Goal: Task Accomplishment & Management: Use online tool/utility

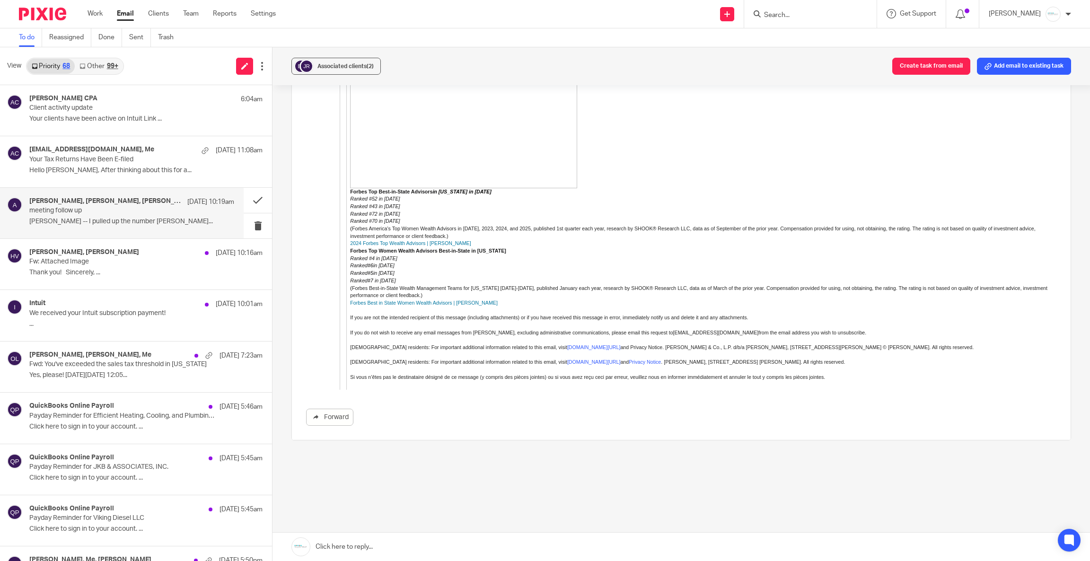
click at [500, 87] on img at bounding box center [463, 119] width 227 height 140
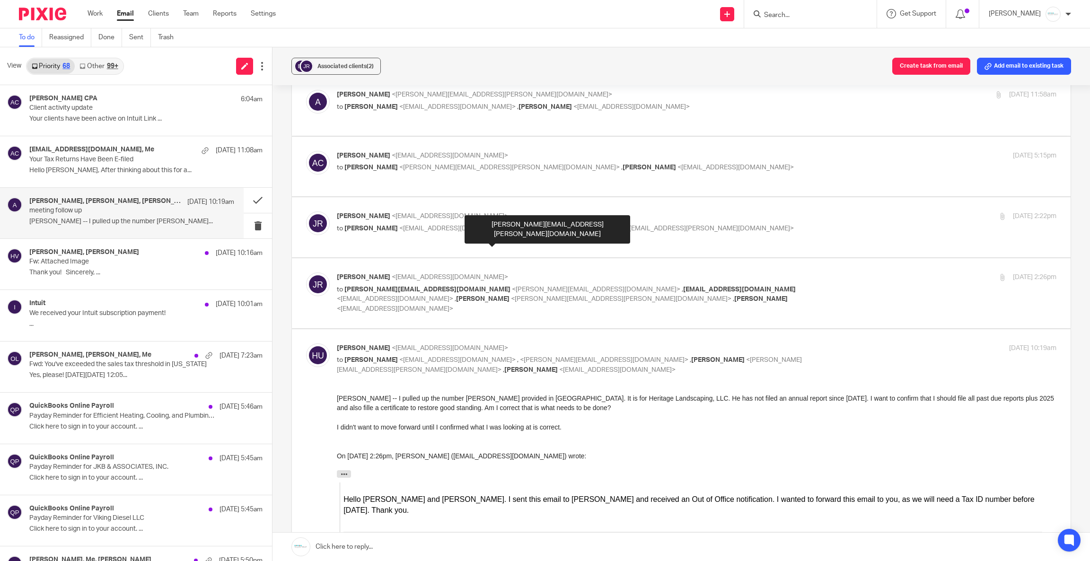
scroll to position [71, 0]
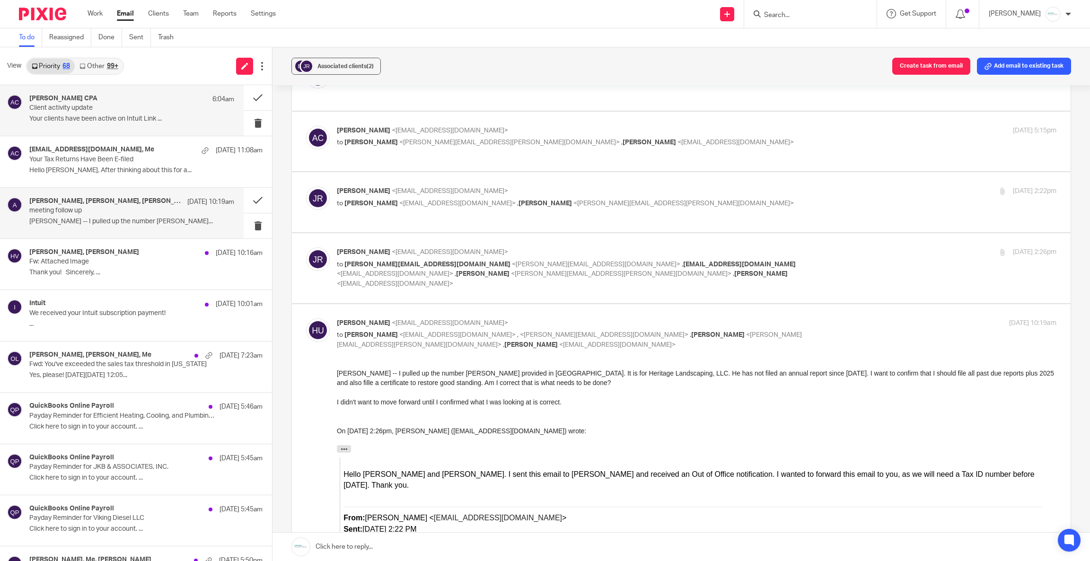
click at [130, 112] on p "Client activity update" at bounding box center [111, 108] width 164 height 8
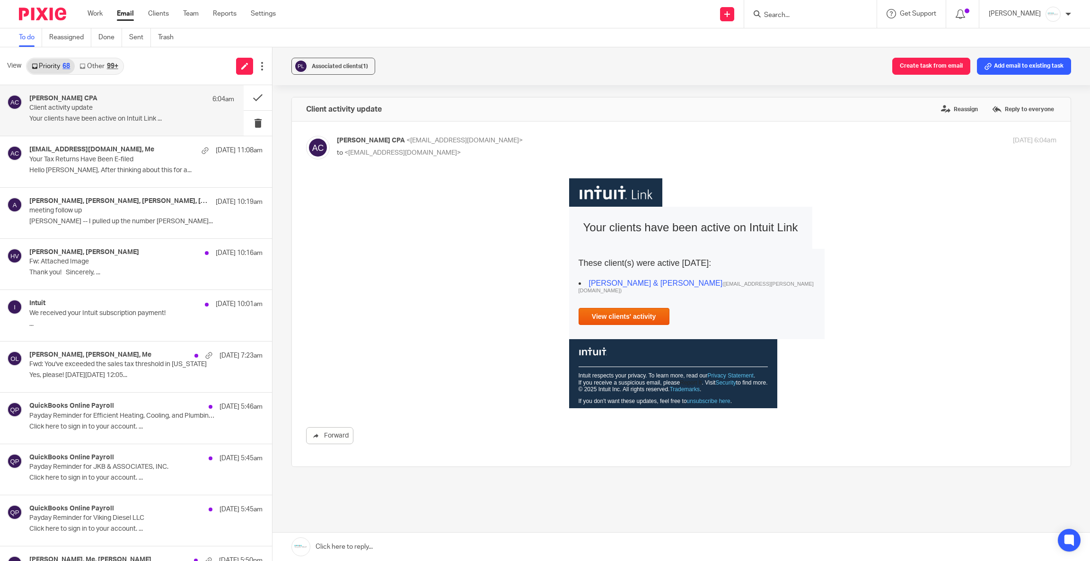
scroll to position [0, 0]
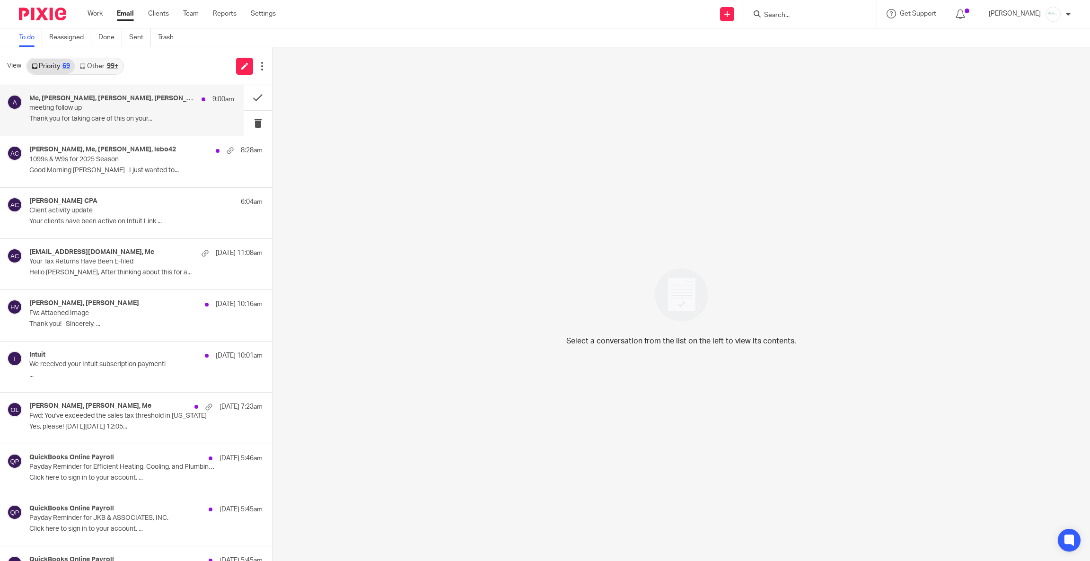
click at [99, 101] on h4 "Me, Jim Roberts, Holly Utting, Anderson,Becky" at bounding box center [112, 99] width 167 height 8
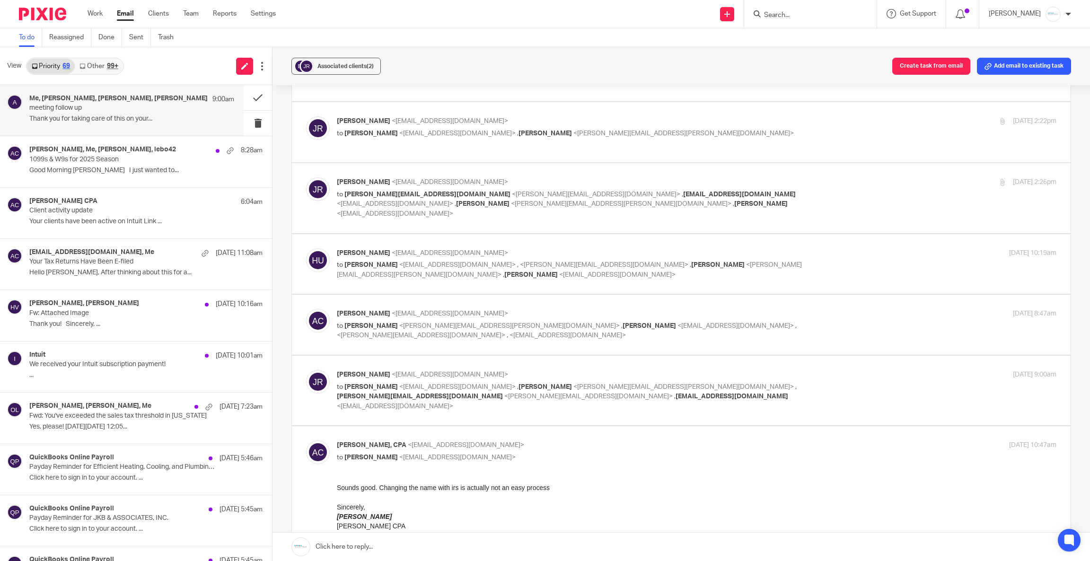
scroll to position [284, 0]
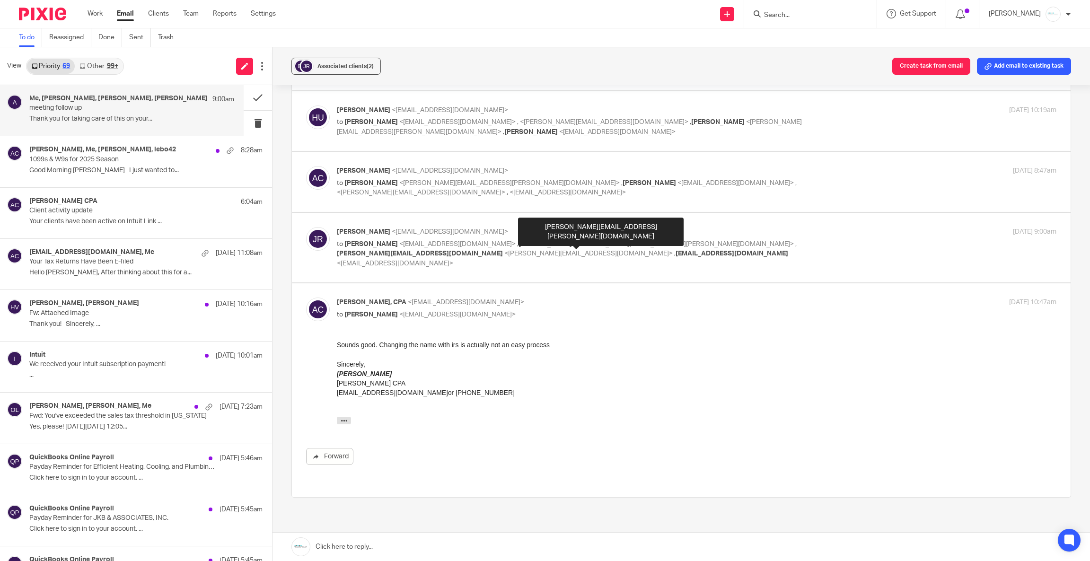
click at [628, 243] on span "<becky.anderson@edwardjones.com>" at bounding box center [683, 244] width 220 height 7
checkbox input "true"
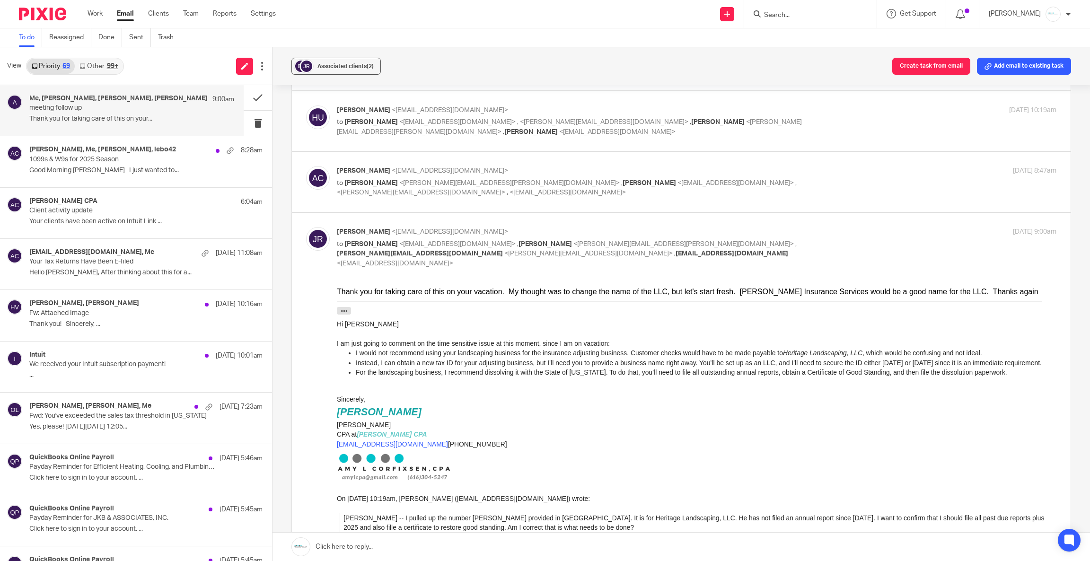
scroll to position [0, 0]
click at [346, 62] on div "Associated clients (2)" at bounding box center [345, 65] width 56 height 9
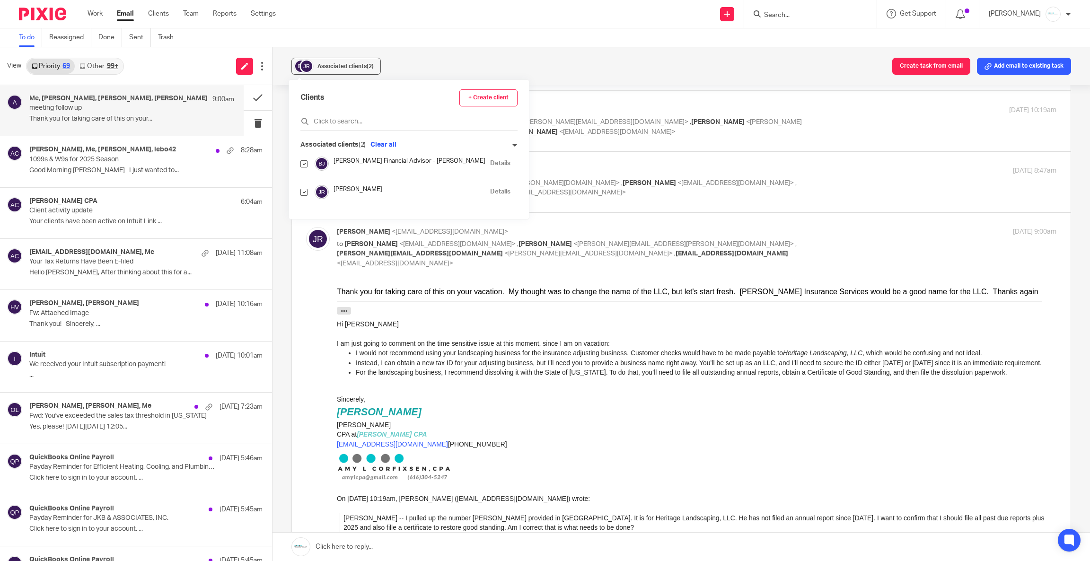
click at [473, 99] on link "+ Create client" at bounding box center [488, 97] width 58 height 17
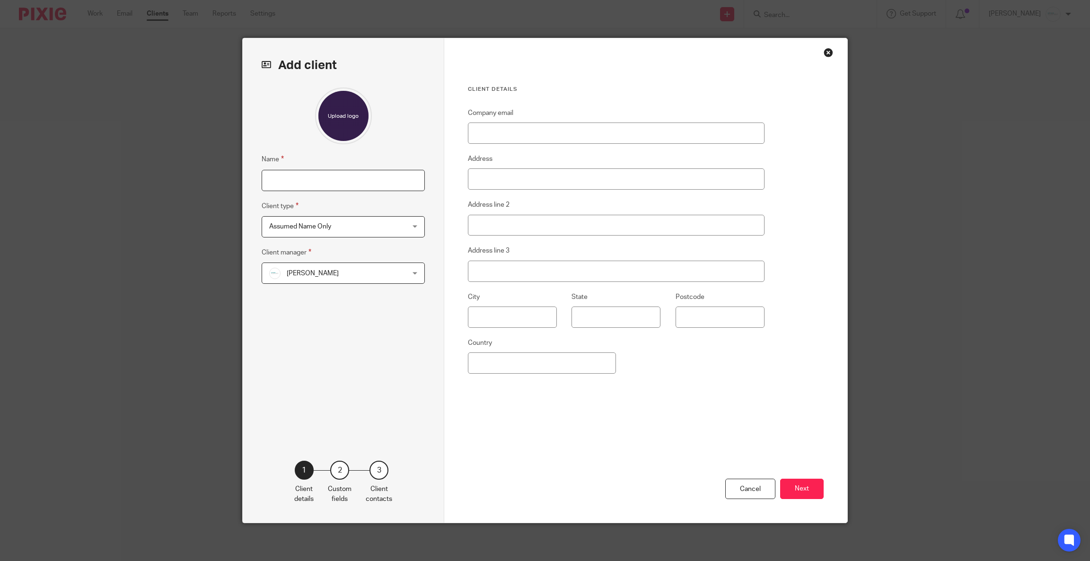
click at [309, 181] on input "Name" at bounding box center [343, 180] width 163 height 21
type input "Jim Roberts Insurance Services, LLC"
click at [367, 222] on span "Assumed Name Only" at bounding box center [331, 227] width 124 height 20
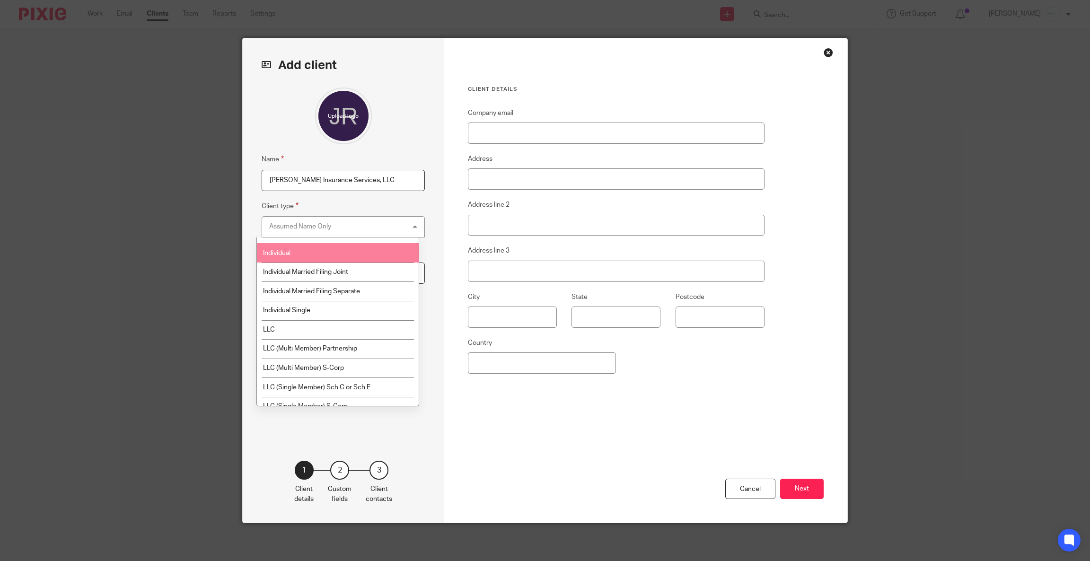
scroll to position [142, 0]
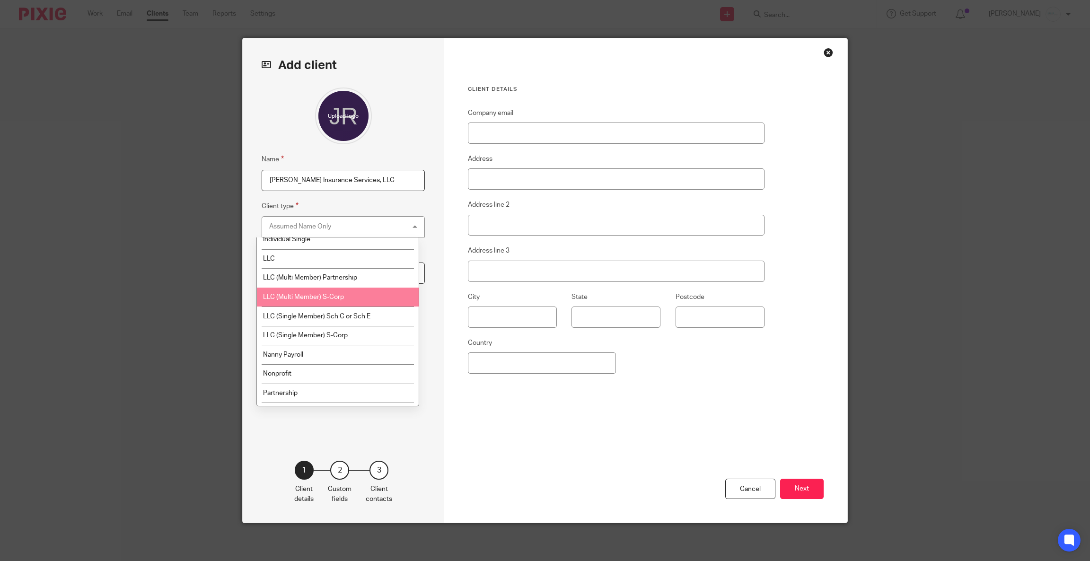
click at [365, 303] on li "LLC (Multi Member) S-Corp" at bounding box center [338, 297] width 162 height 19
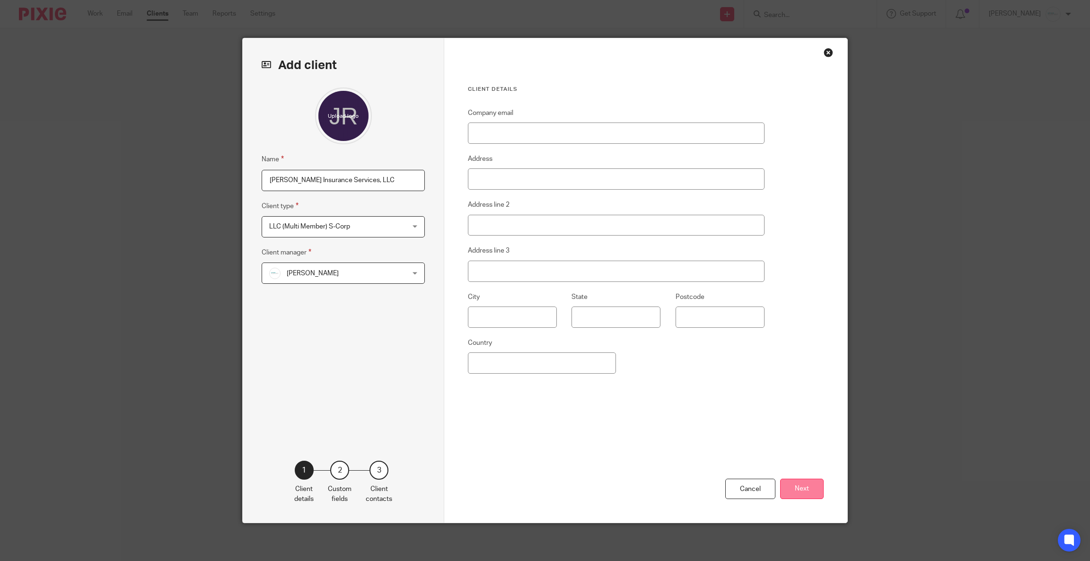
click at [805, 487] on button "Next" at bounding box center [802, 489] width 44 height 20
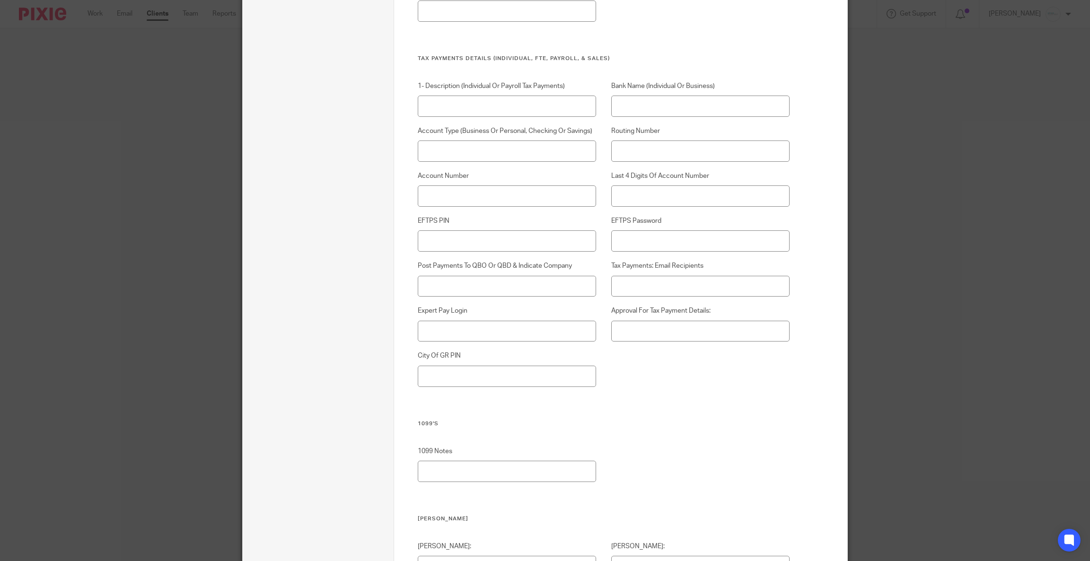
scroll to position [2986, 0]
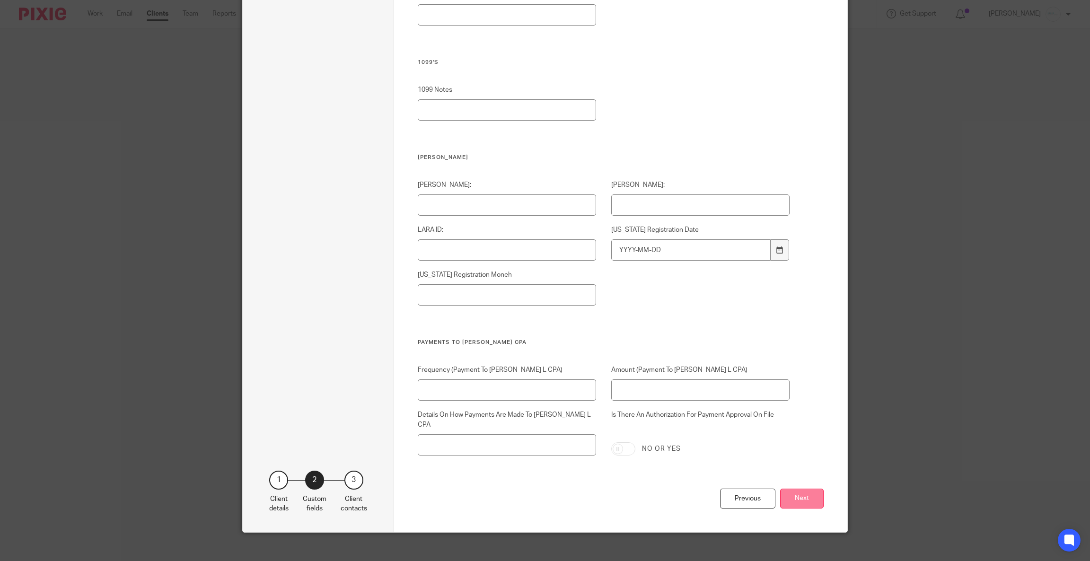
click at [787, 492] on button "Next" at bounding box center [802, 499] width 44 height 20
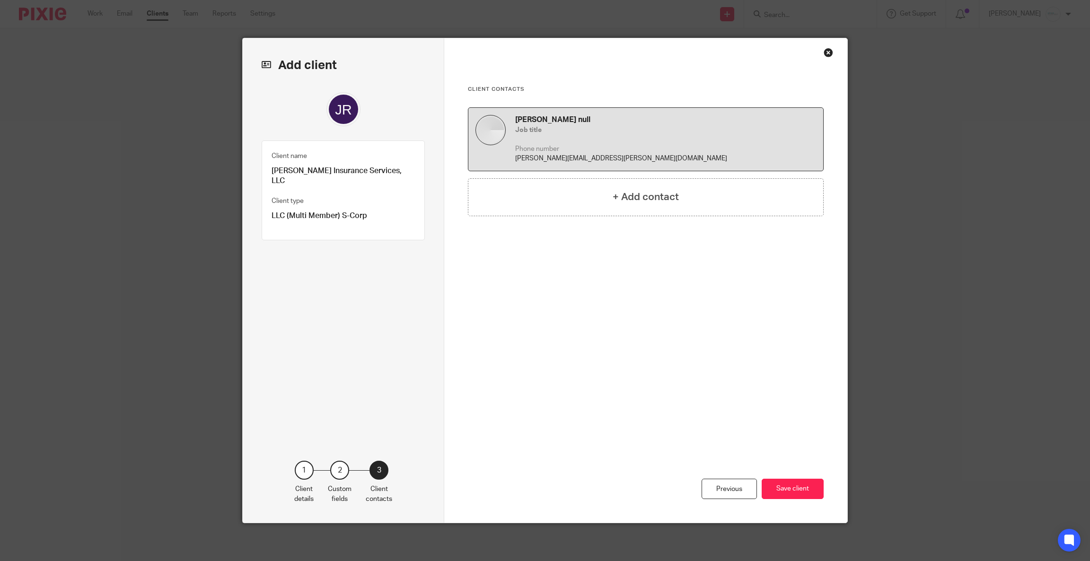
scroll to position [0, 0]
click at [624, 143] on div "Anderson,Becky null Job title Phone number Becky.Anderson@edwardjones.com" at bounding box center [665, 139] width 301 height 49
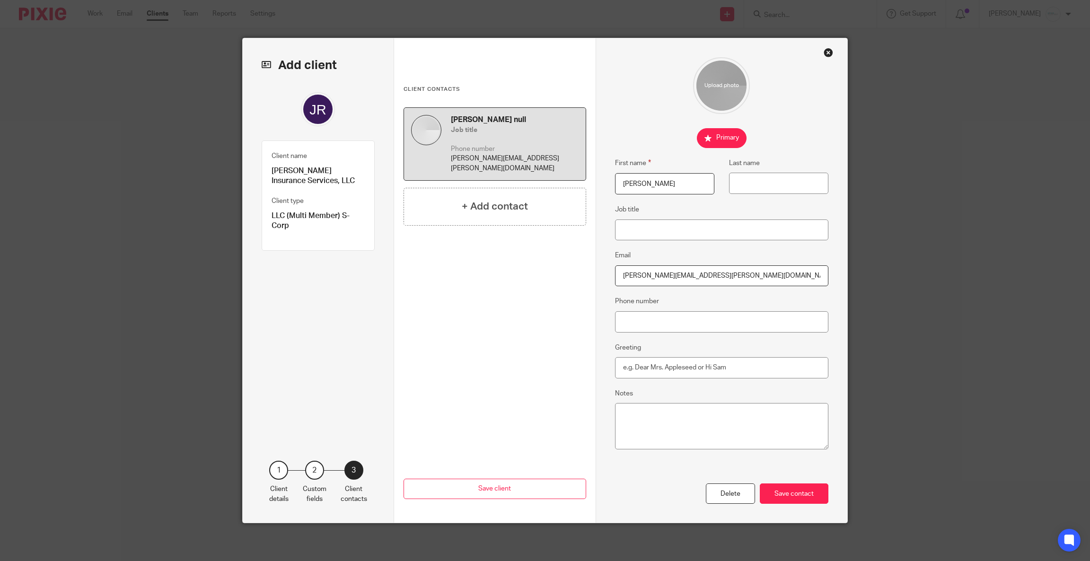
drag, startPoint x: 680, startPoint y: 187, endPoint x: 474, endPoint y: 175, distance: 205.6
click at [474, 175] on div "Add client Client name Jim Roberts Insurance Services, LLC Client type LLC (Mul…" at bounding box center [545, 280] width 604 height 484
type input "Jim"
click at [769, 186] on input "Last name" at bounding box center [778, 183] width 99 height 21
type input "Roberts"
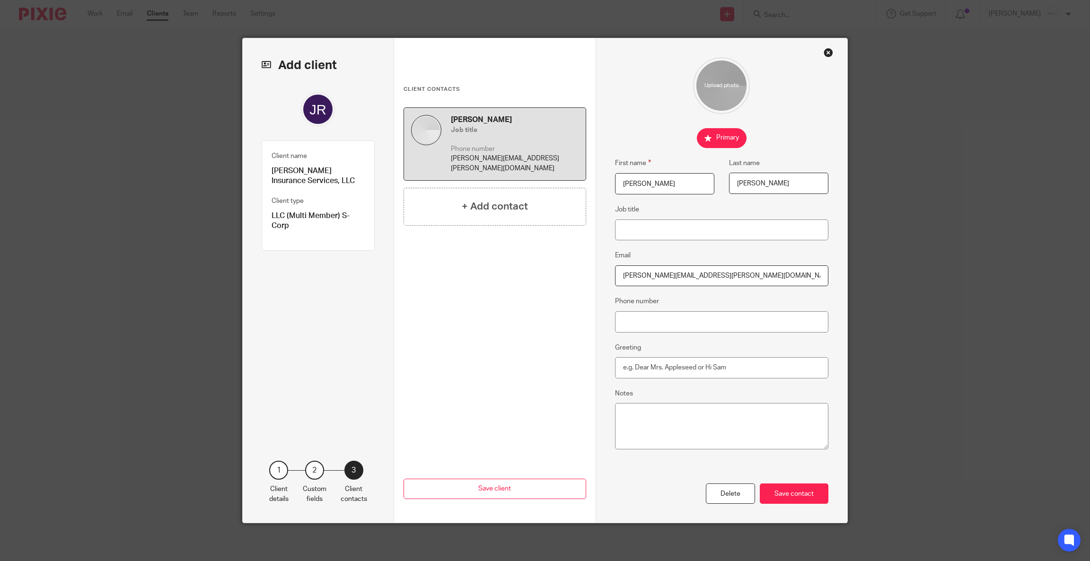
drag, startPoint x: 746, startPoint y: 275, endPoint x: 446, endPoint y: 259, distance: 300.3
click at [425, 255] on div "Add client Client name Jim Roberts Insurance Services, LLC Client type LLC (Mul…" at bounding box center [545, 280] width 604 height 484
paste input "adjusterjimroberts@gmail"
type input "[EMAIL_ADDRESS][DOMAIN_NAME]"
click at [776, 498] on div "Save contact" at bounding box center [794, 493] width 69 height 20
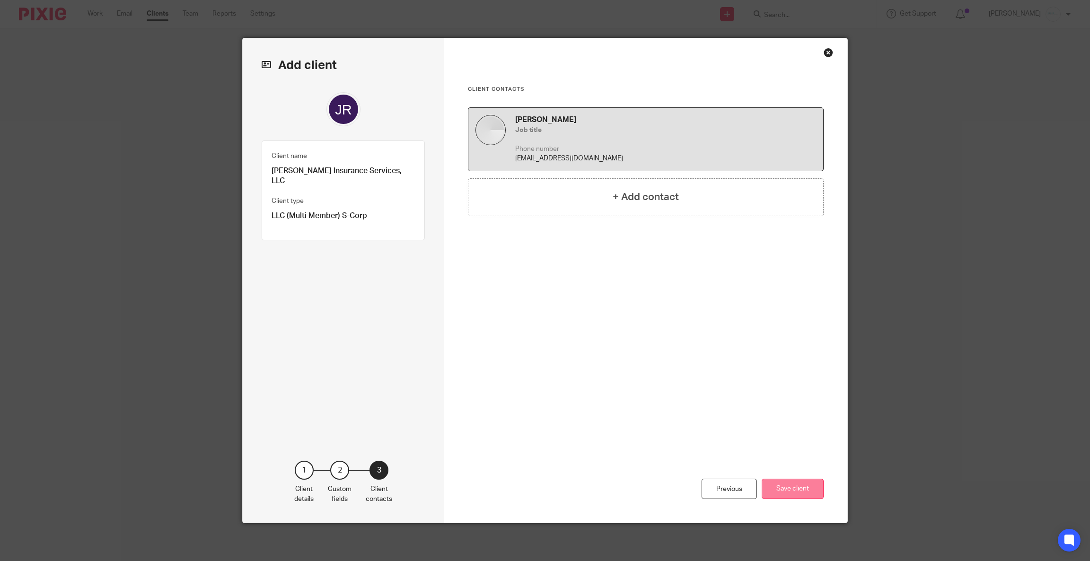
click at [776, 498] on button "Save client" at bounding box center [792, 489] width 62 height 20
click at [778, 487] on button "Save client" at bounding box center [792, 489] width 62 height 20
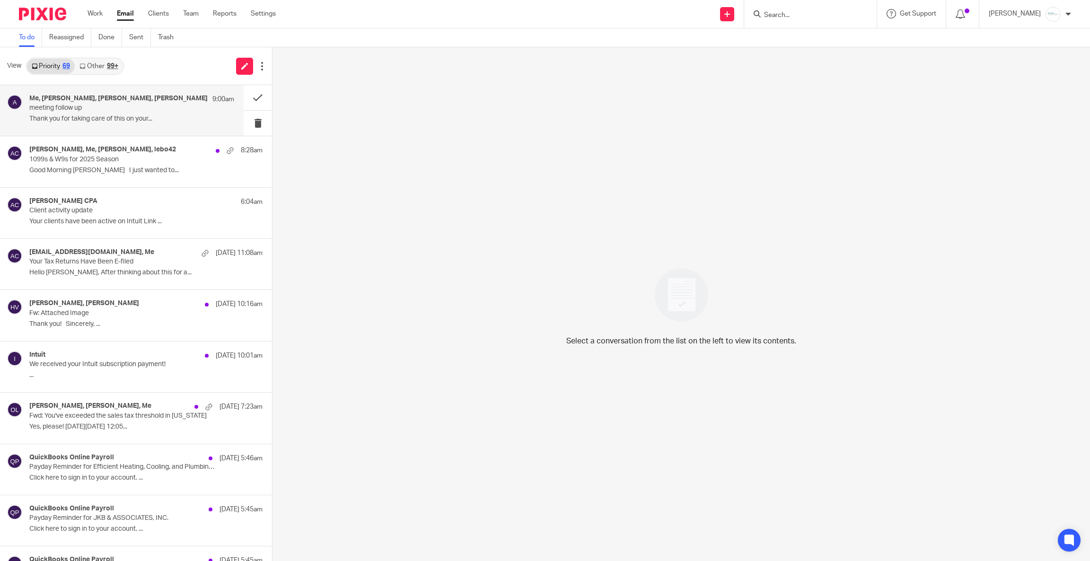
click at [147, 108] on p "meeting follow up" at bounding box center [111, 108] width 164 height 8
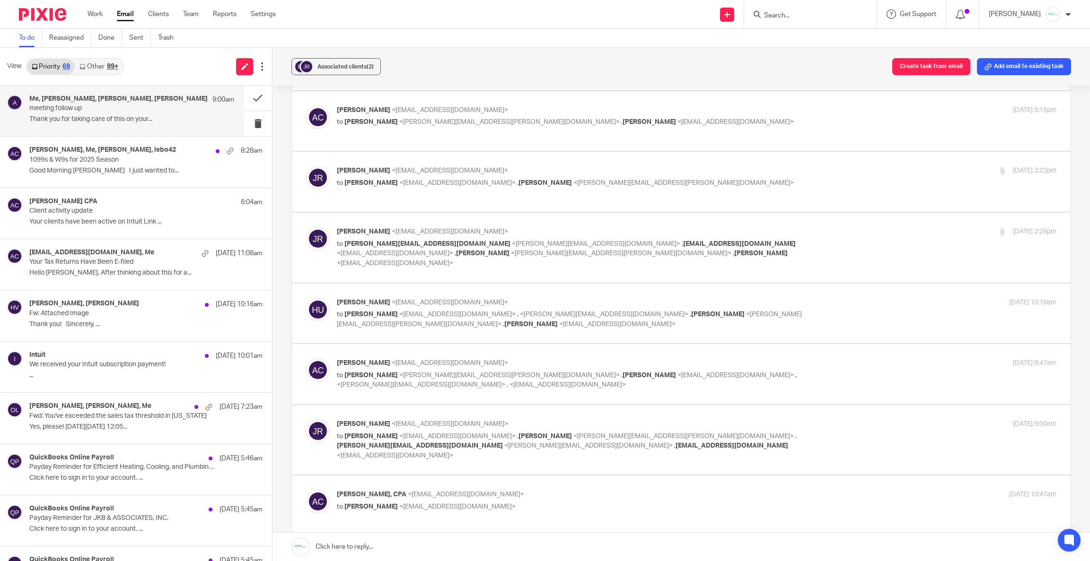
scroll to position [212, 0]
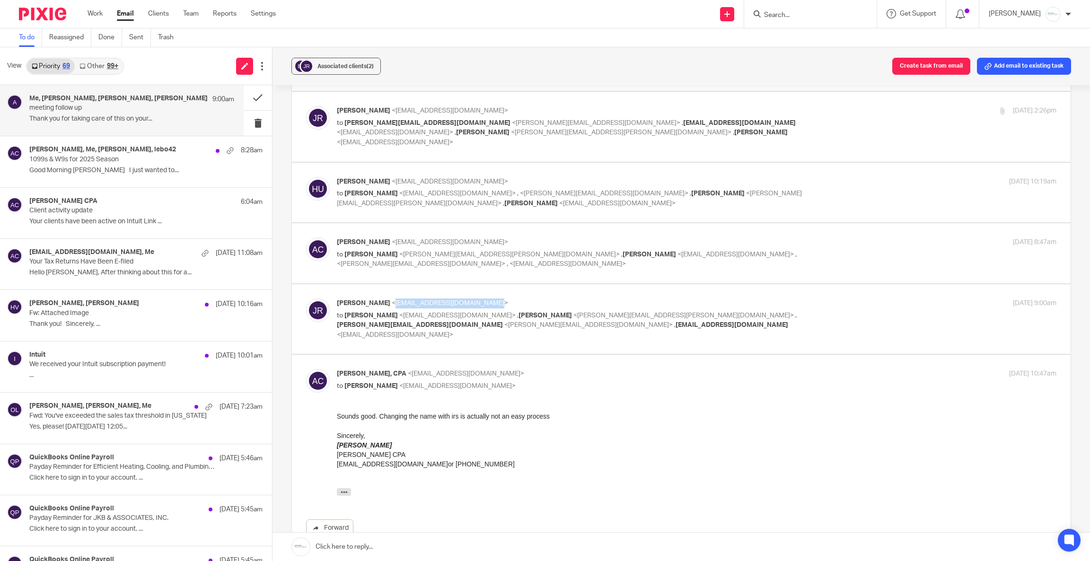
drag, startPoint x: 376, startPoint y: 306, endPoint x: 469, endPoint y: 306, distance: 92.7
click at [469, 306] on p "Jim Roberts <adjusterjimroberts@gmail.com>" at bounding box center [577, 303] width 480 height 10
copy span "[EMAIL_ADDRESS][DOMAIN_NAME]"
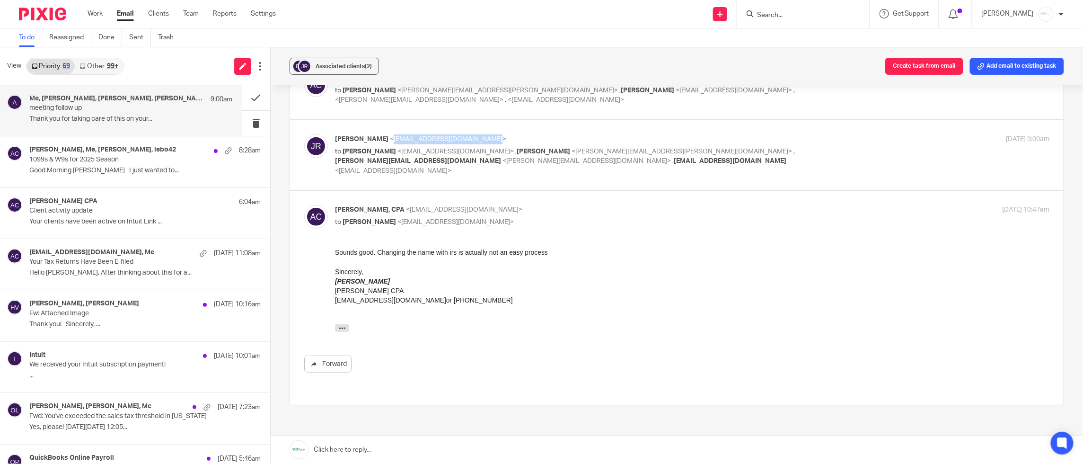
scroll to position [353, 0]
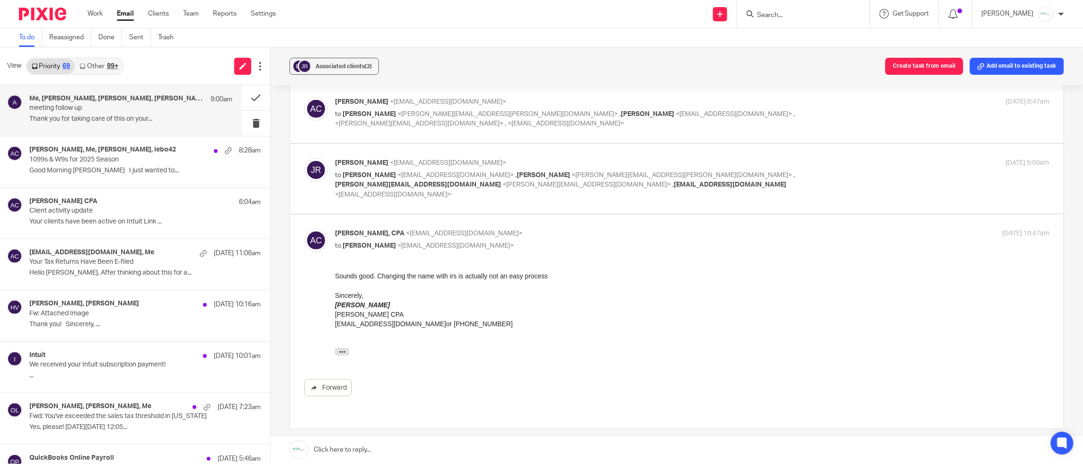
click at [631, 172] on span "Anderson,Becky <becky.anderson@edwardjones.com> ," at bounding box center [655, 175] width 278 height 7
checkbox input "true"
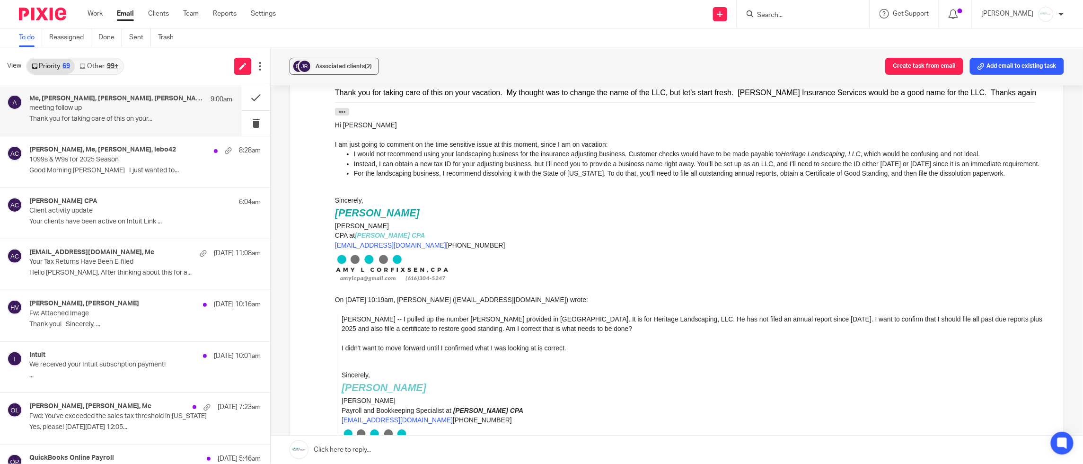
scroll to position [354, 0]
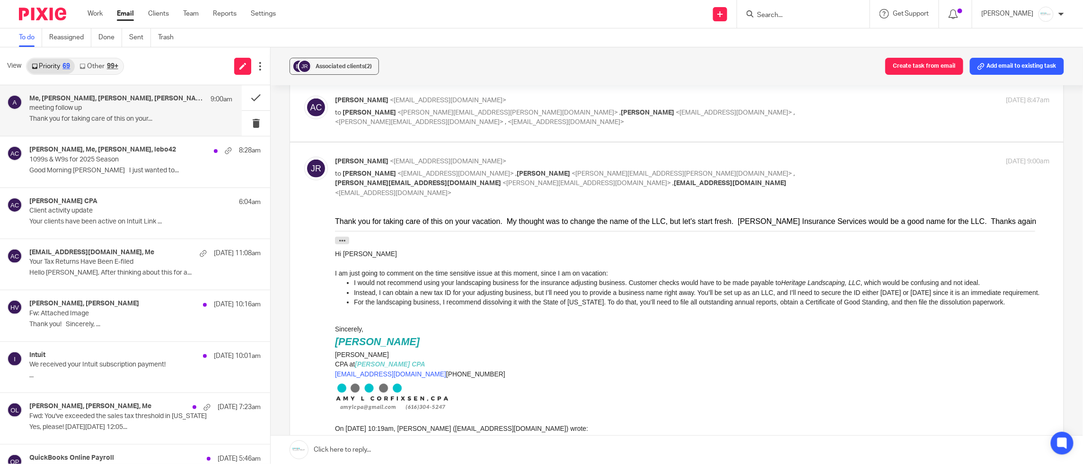
click at [422, 444] on link at bounding box center [677, 449] width 812 height 28
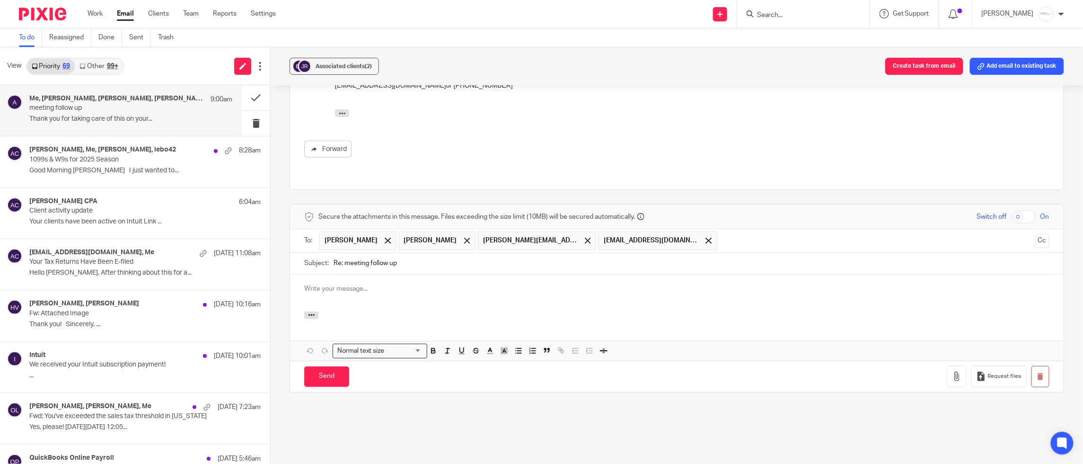
scroll to position [0, 0]
click at [679, 284] on p "I filed your LLC with the state. We had to do expedited 24 hour service for an …" at bounding box center [676, 288] width 745 height 9
click at [331, 366] on input "Send" at bounding box center [326, 376] width 45 height 20
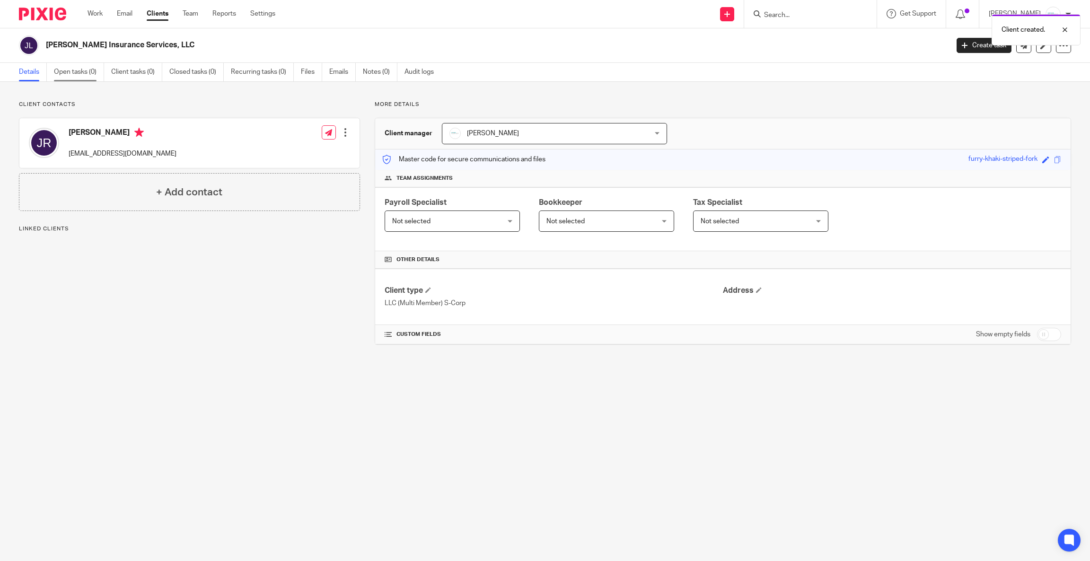
click at [80, 76] on link "Open tasks (0)" at bounding box center [79, 72] width 50 height 18
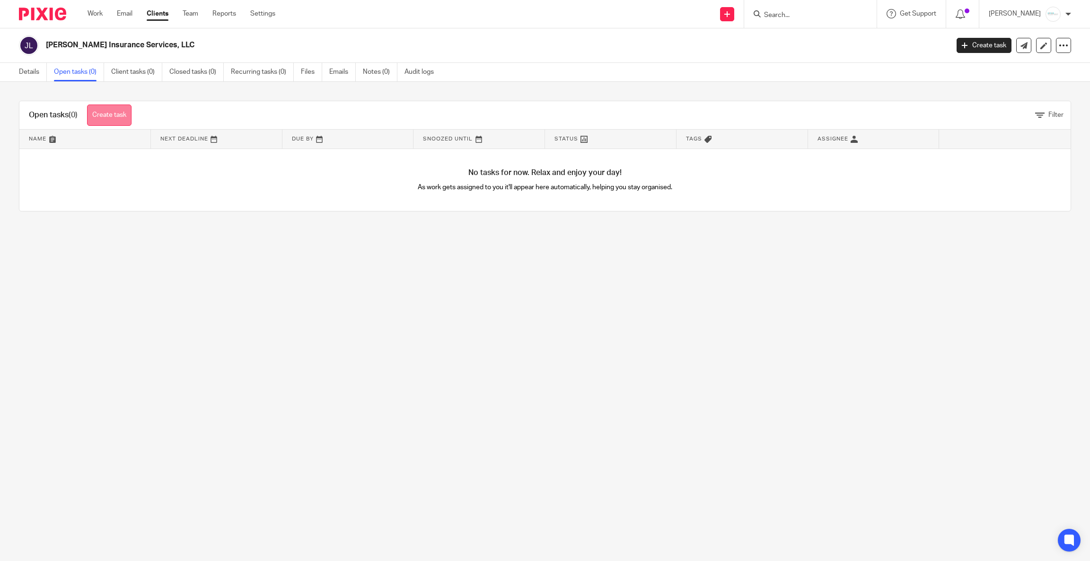
click at [101, 114] on link "Create task" at bounding box center [109, 115] width 44 height 21
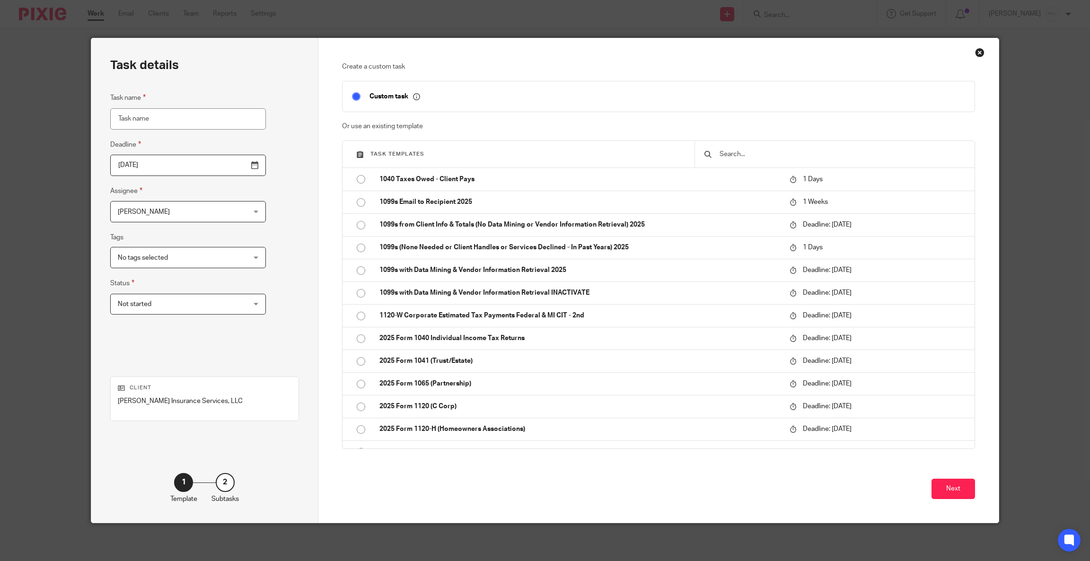
click at [762, 157] on input "text" at bounding box center [841, 154] width 246 height 10
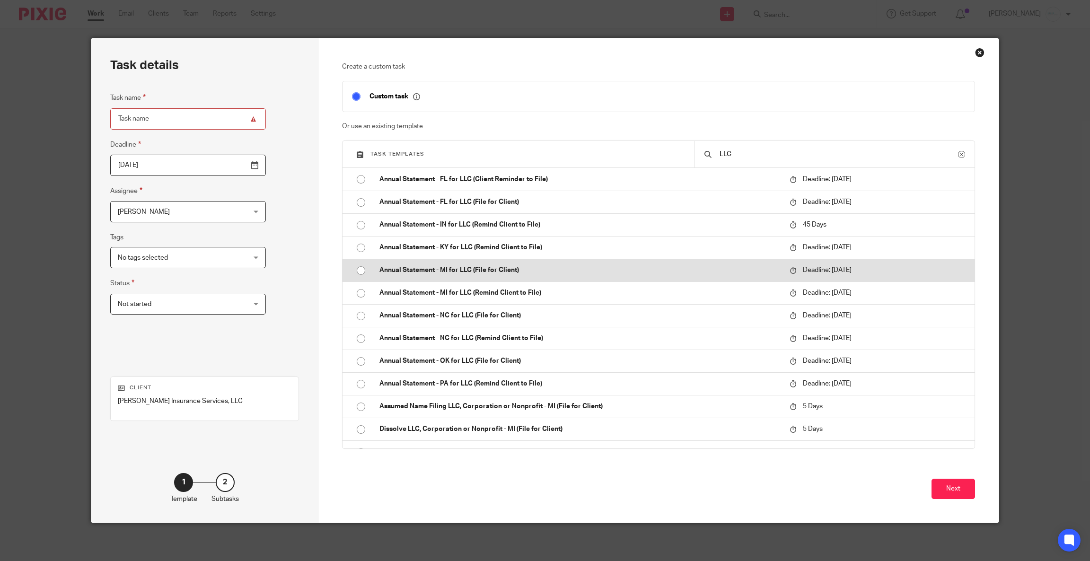
scroll to position [37, 0]
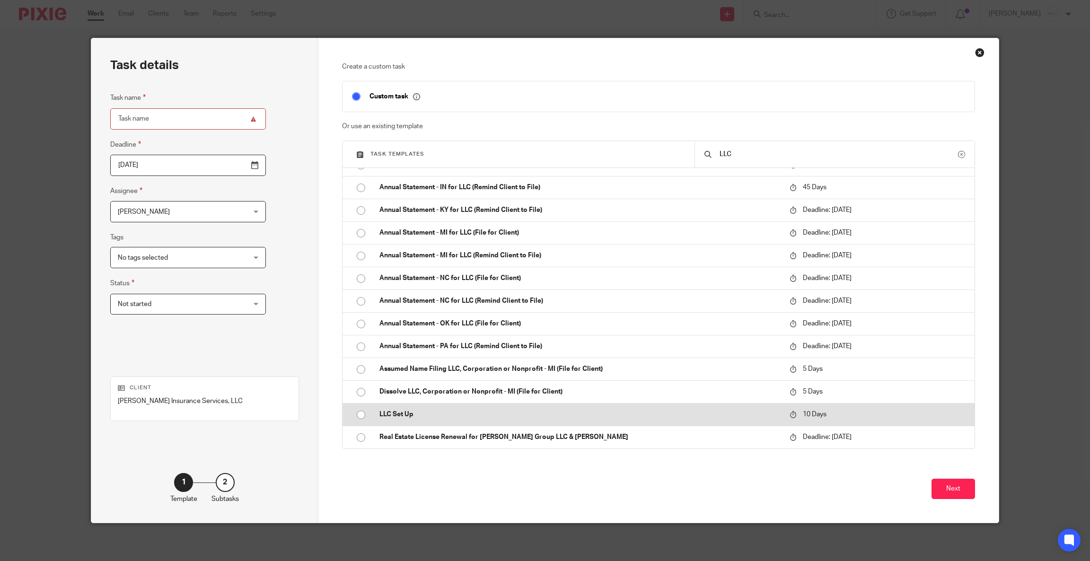
type input "LLC"
click at [411, 403] on td "LLC Set Up" at bounding box center [577, 414] width 415 height 23
type input "2025-10-05"
type input "LLC Set Up"
checkbox input "false"
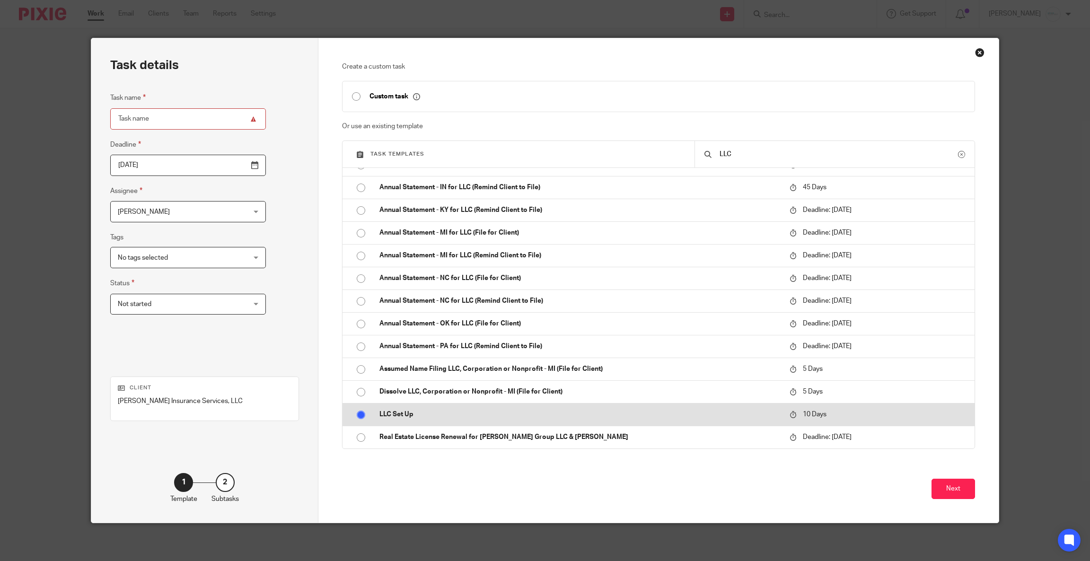
radio input "true"
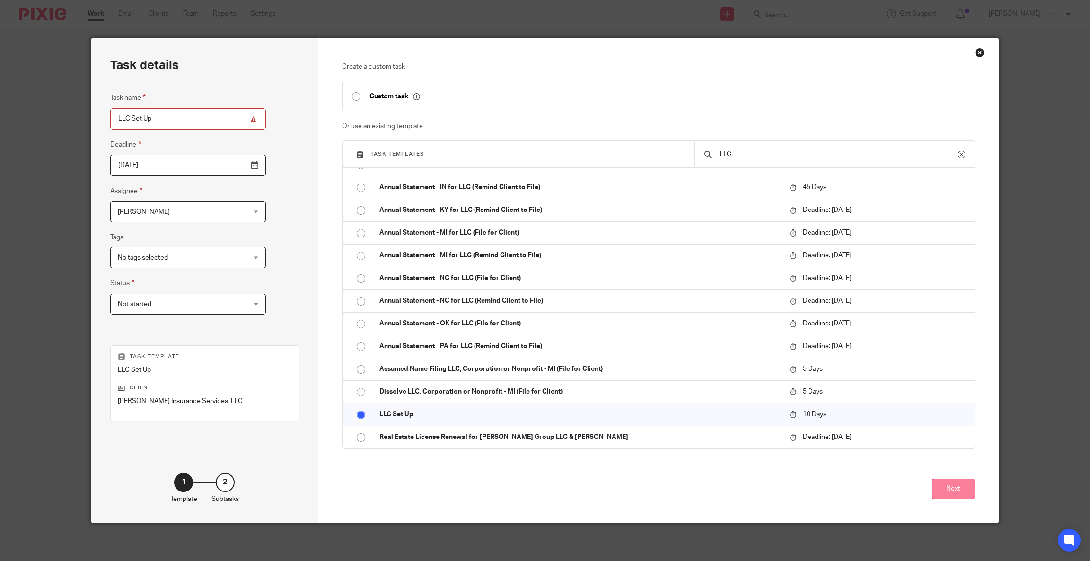
click at [965, 485] on button "Next" at bounding box center [953, 489] width 44 height 20
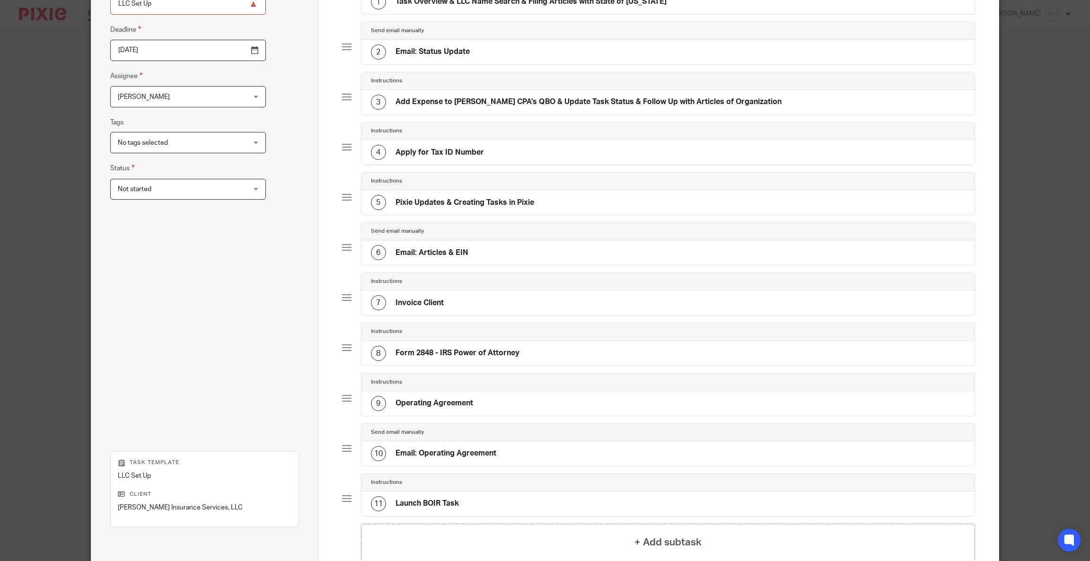
scroll to position [223, 0]
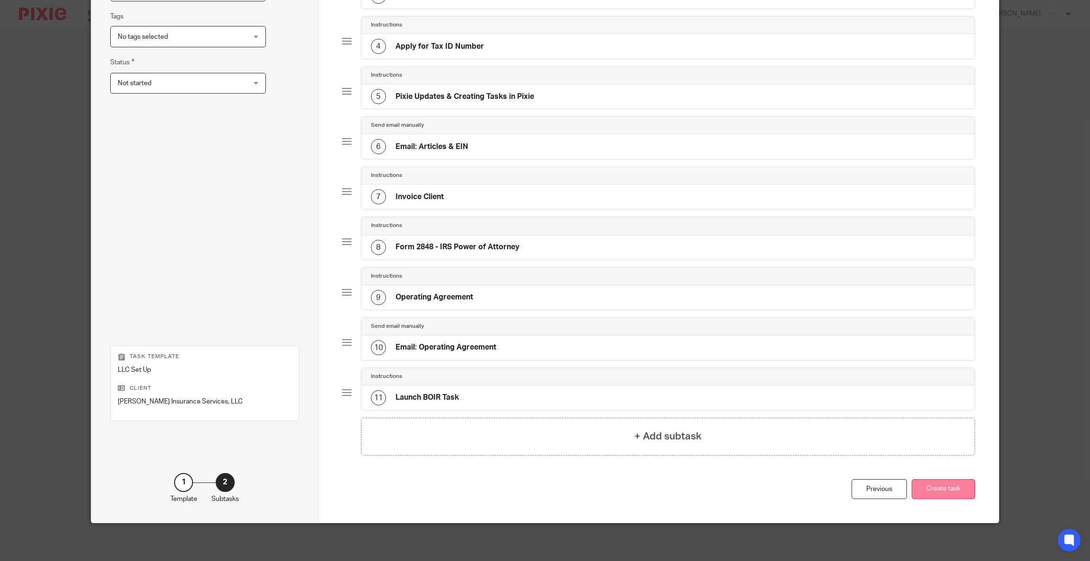
click at [930, 494] on button "Create task" at bounding box center [942, 489] width 63 height 20
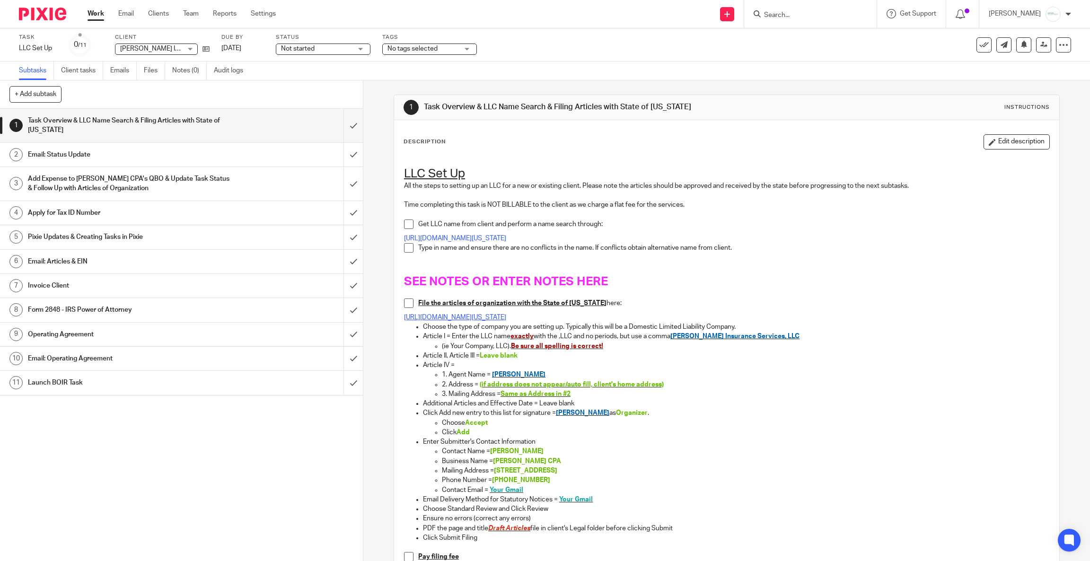
click at [506, 315] on link "[URL][DOMAIN_NAME][US_STATE]" at bounding box center [455, 317] width 102 height 7
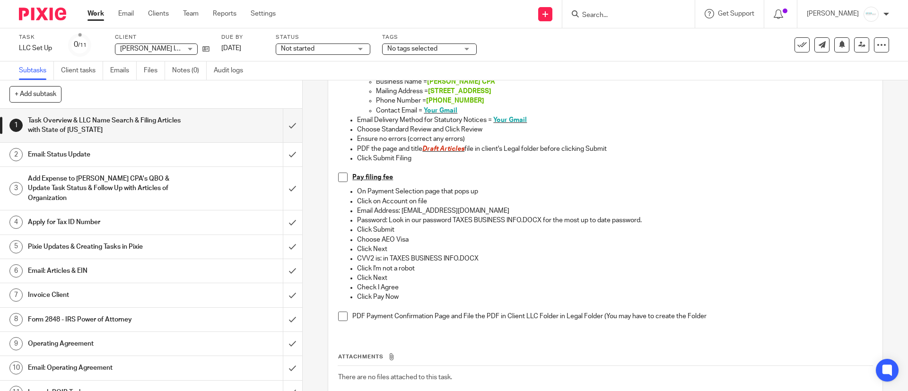
scroll to position [436, 0]
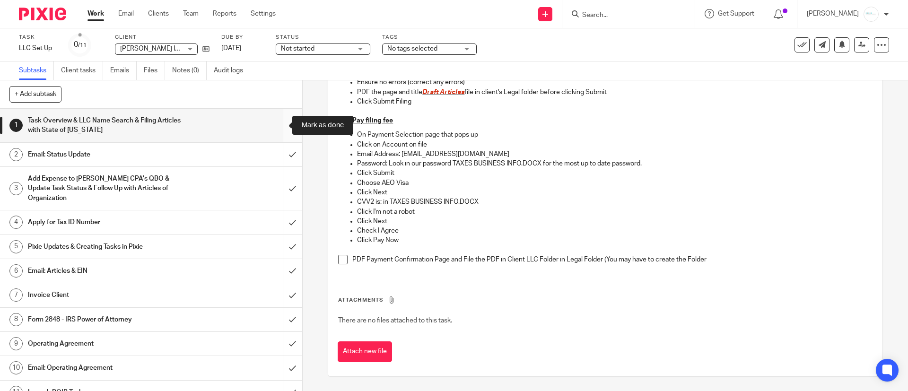
click at [275, 125] on input "submit" at bounding box center [151, 126] width 302 height 34
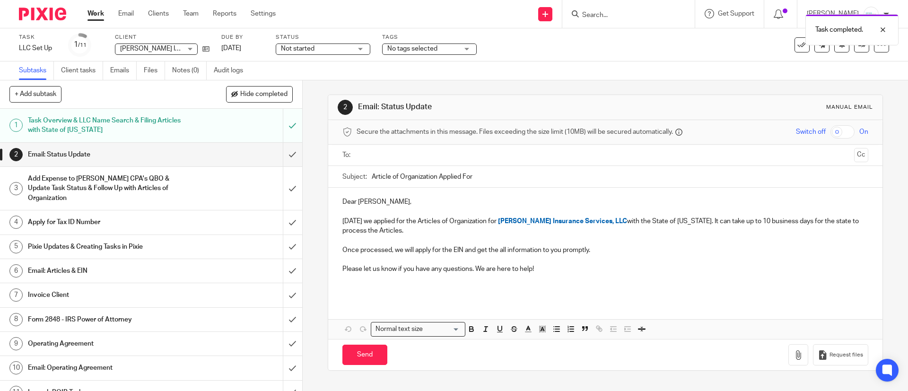
click at [396, 155] on input "text" at bounding box center [605, 155] width 490 height 11
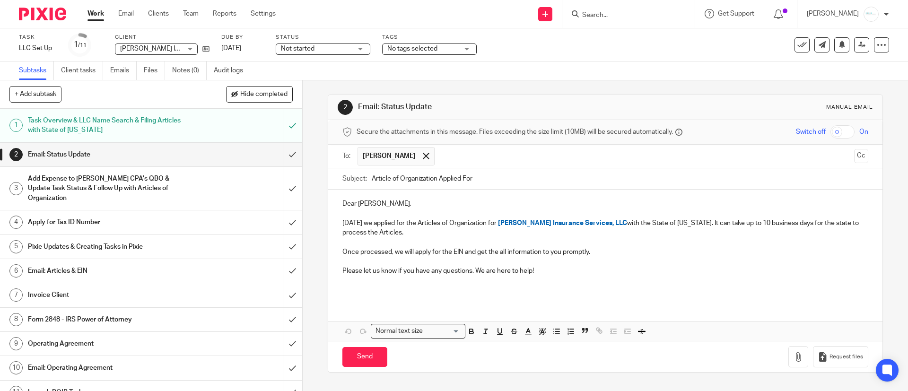
click at [425, 235] on p "Today we applied for the Articles of Organization for Jim Roberts Insurance Ser…" at bounding box center [604, 228] width 525 height 19
click at [537, 349] on button "Save draft" at bounding box center [540, 357] width 60 height 20
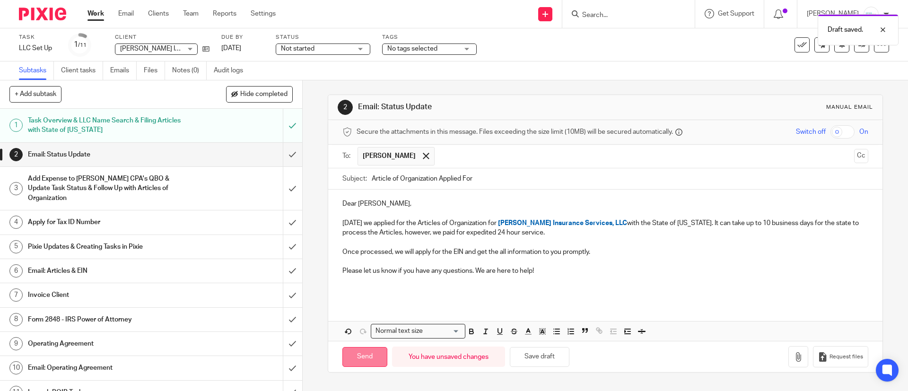
click at [345, 354] on input "Send" at bounding box center [364, 357] width 45 height 20
type input "Sent"
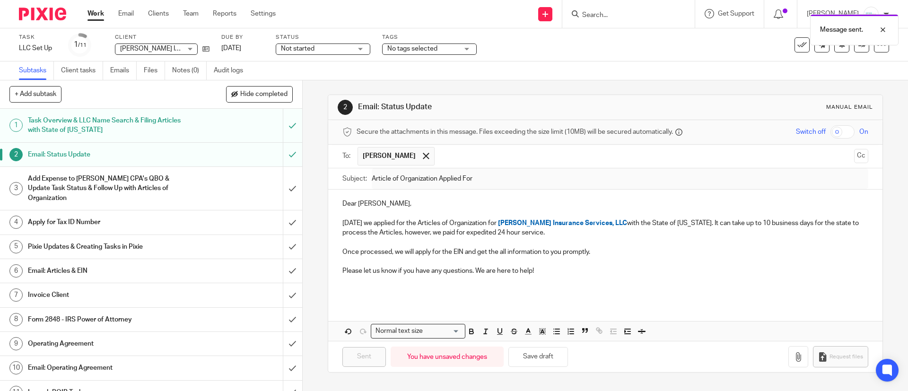
click at [169, 183] on h1 "Add Expense to [PERSON_NAME] CPA's QBO & Update Task Status & Follow Up with Ar…" at bounding box center [110, 189] width 164 height 34
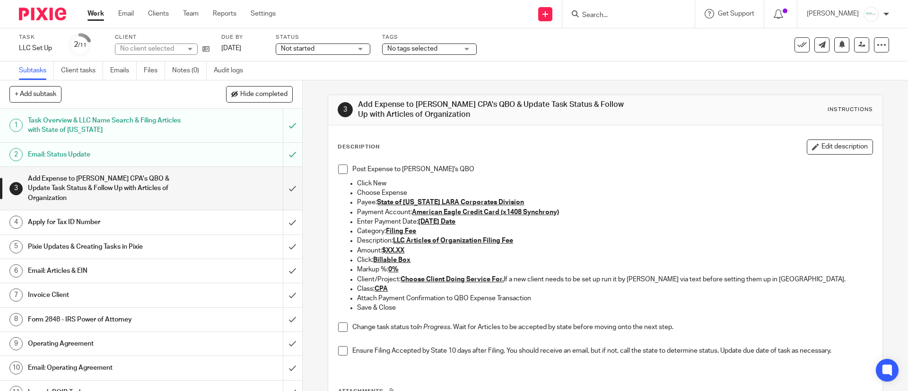
click at [275, 189] on input "submit" at bounding box center [151, 188] width 302 height 43
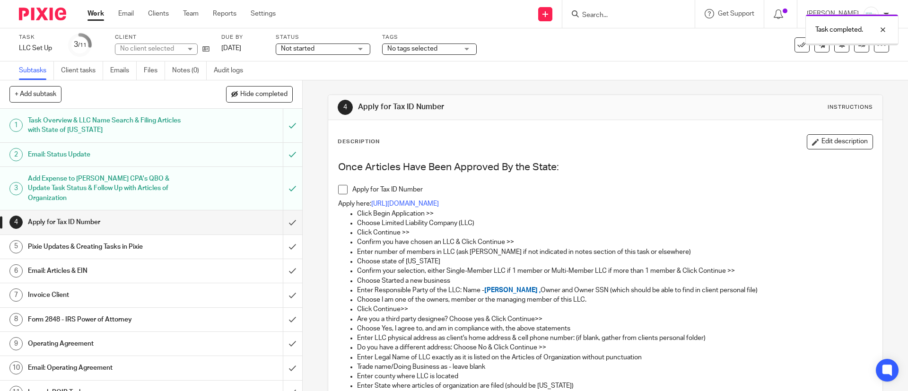
click at [275, 189] on input "submit" at bounding box center [151, 188] width 302 height 43
